Goal: Information Seeking & Learning: Stay updated

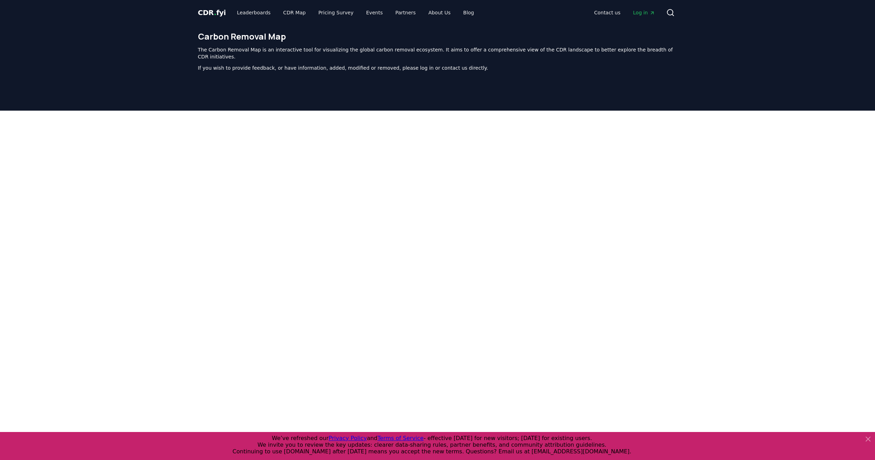
click at [393, 47] on p "The Carbon Removal Map is an interactive tool for visualizing the global carbon…" at bounding box center [437, 53] width 479 height 14
click at [240, 15] on link "Leaderboards" at bounding box center [253, 12] width 45 height 13
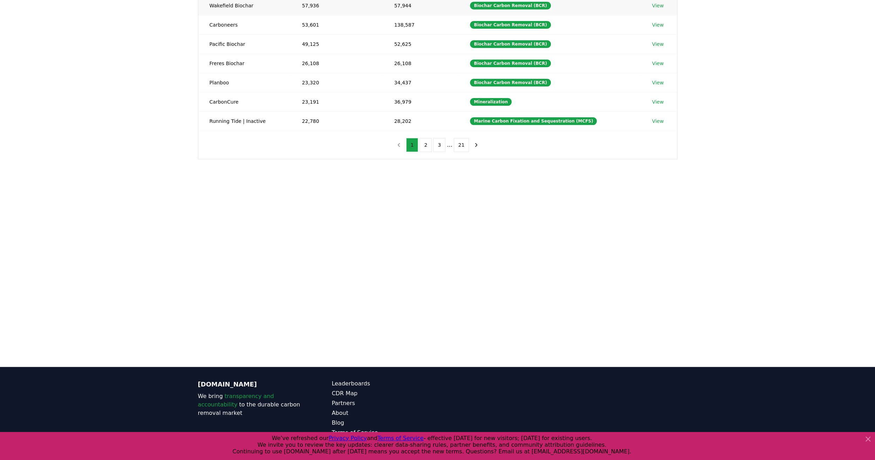
scroll to position [193, 0]
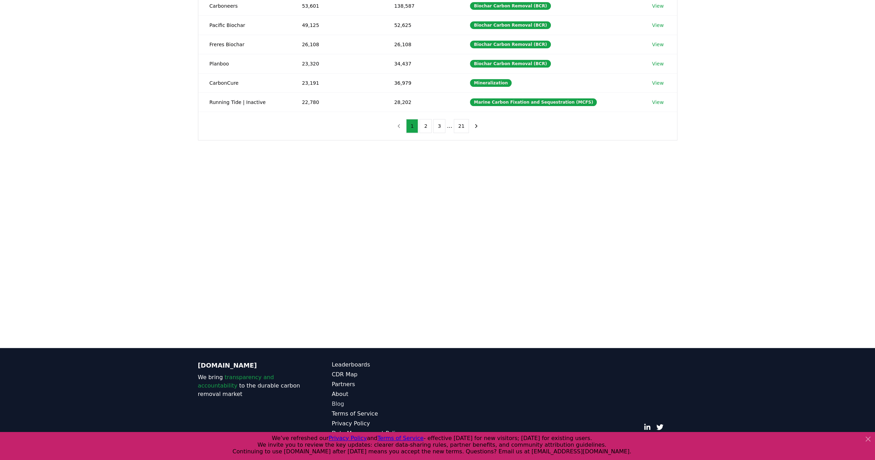
click at [337, 405] on link "Blog" at bounding box center [385, 404] width 106 height 8
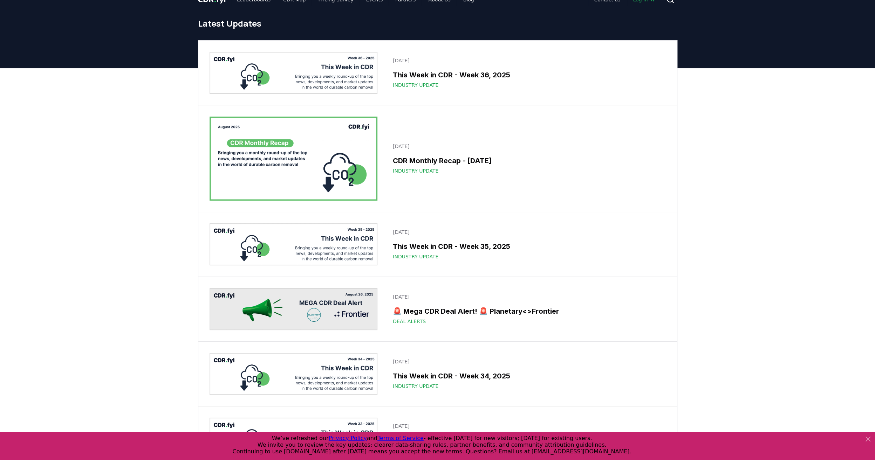
scroll to position [13, 0]
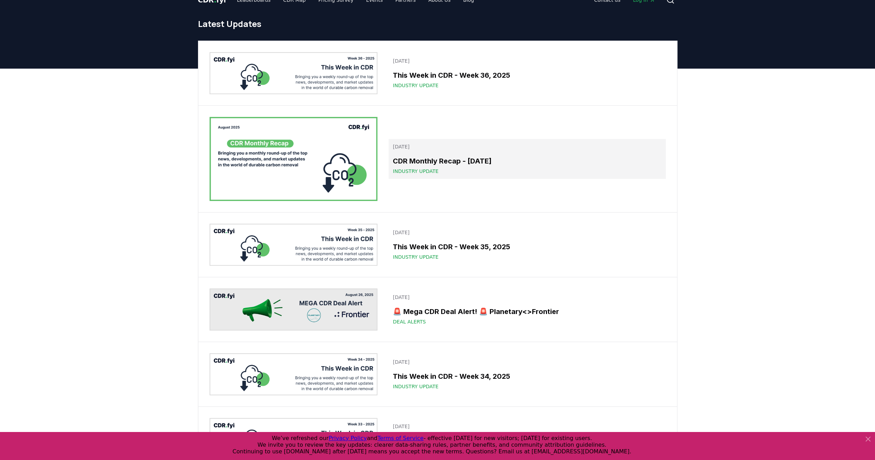
click at [404, 157] on h3 "CDR Monthly Recap - [DATE]" at bounding box center [527, 161] width 268 height 11
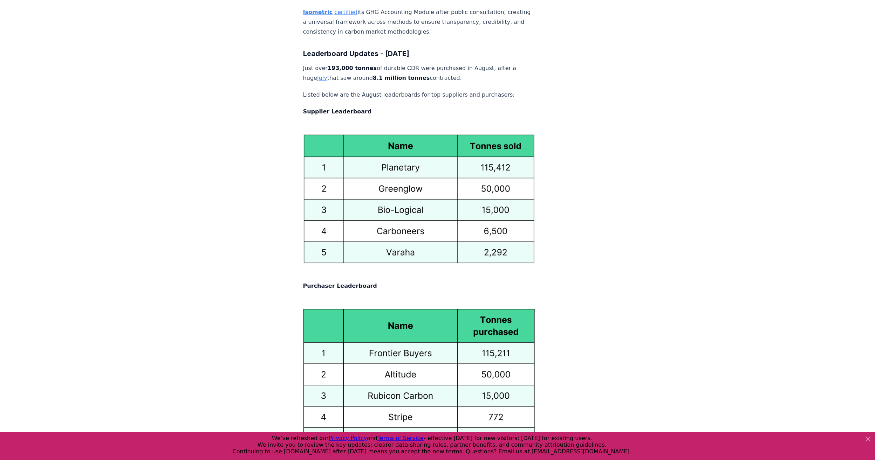
scroll to position [3606, 0]
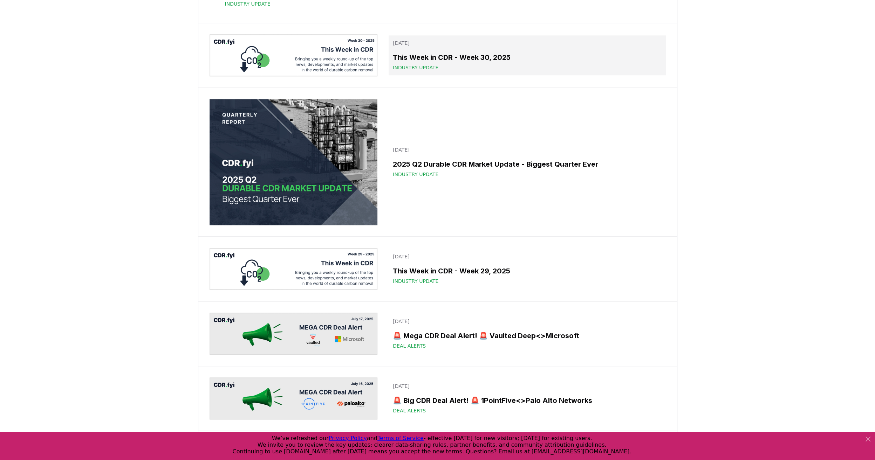
scroll to position [713, 0]
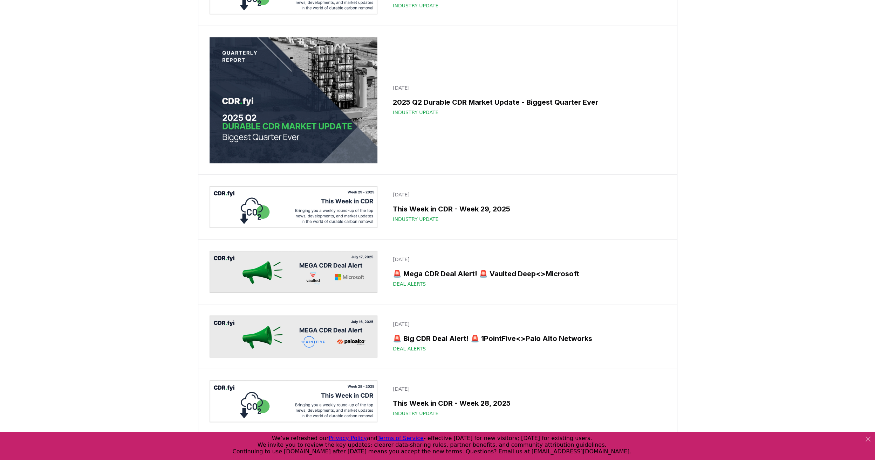
click at [322, 163] on img at bounding box center [294, 100] width 168 height 126
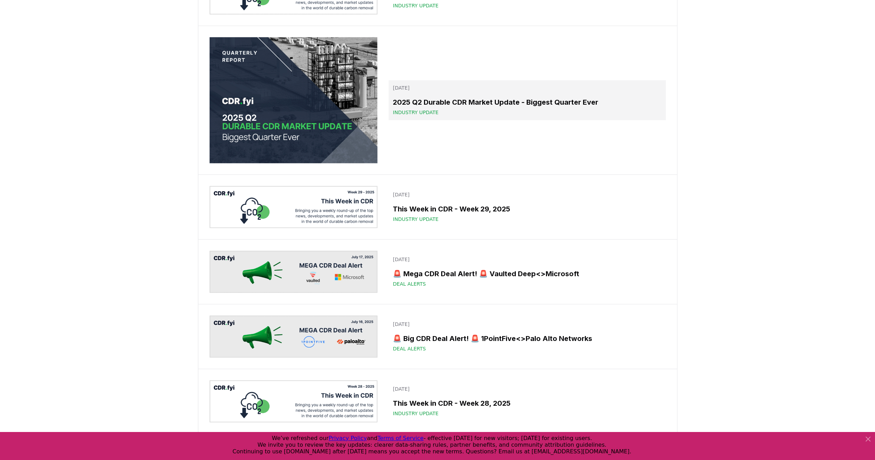
click at [438, 108] on h3 "2025 Q2 Durable CDR Market Update - Biggest Quarter Ever" at bounding box center [527, 102] width 268 height 11
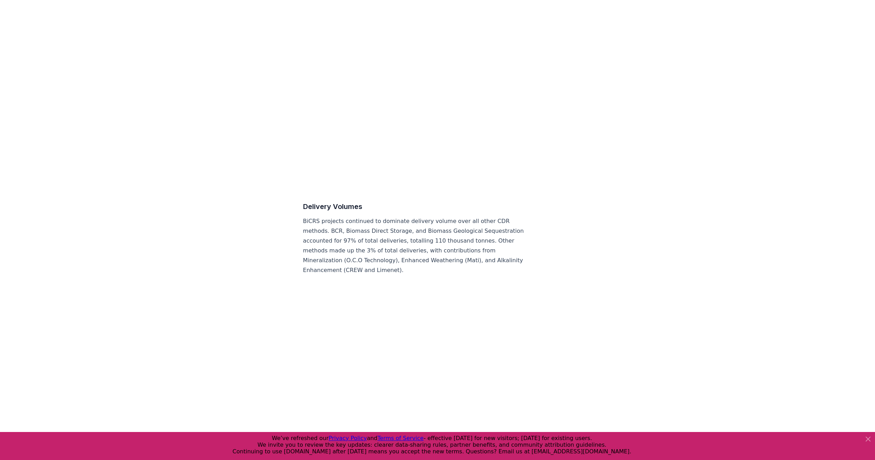
scroll to position [3426, 0]
